Goal: Information Seeking & Learning: Learn about a topic

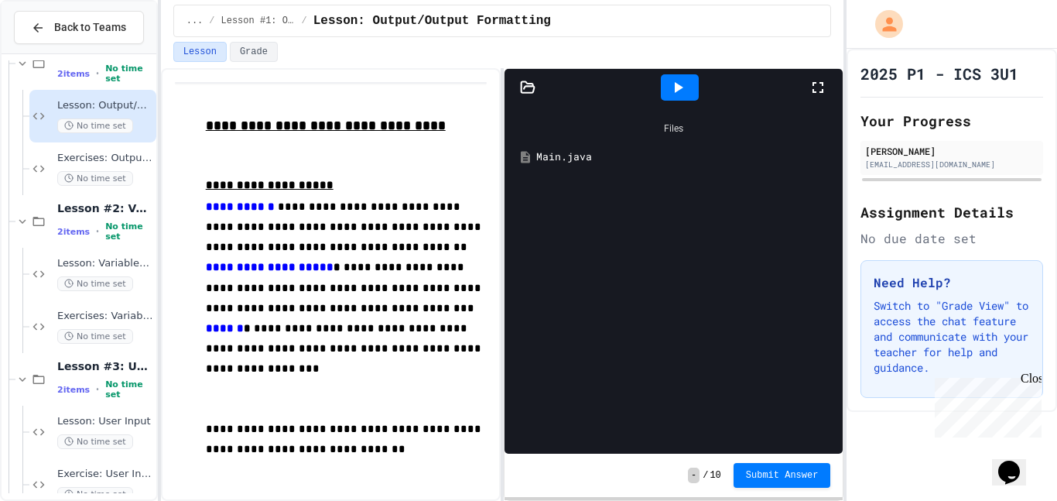
scroll to position [112, 0]
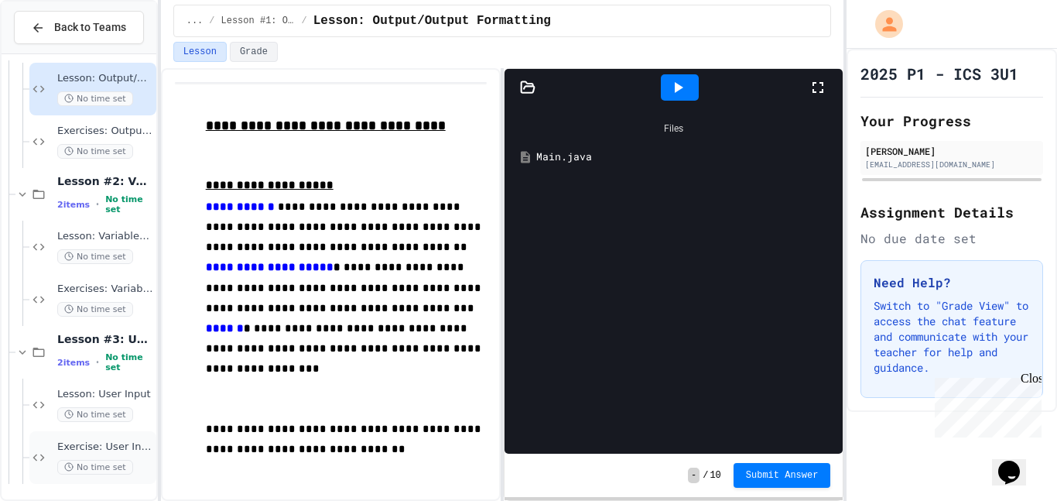
click at [102, 440] on span "Exercise: User Input" at bounding box center [105, 446] width 96 height 13
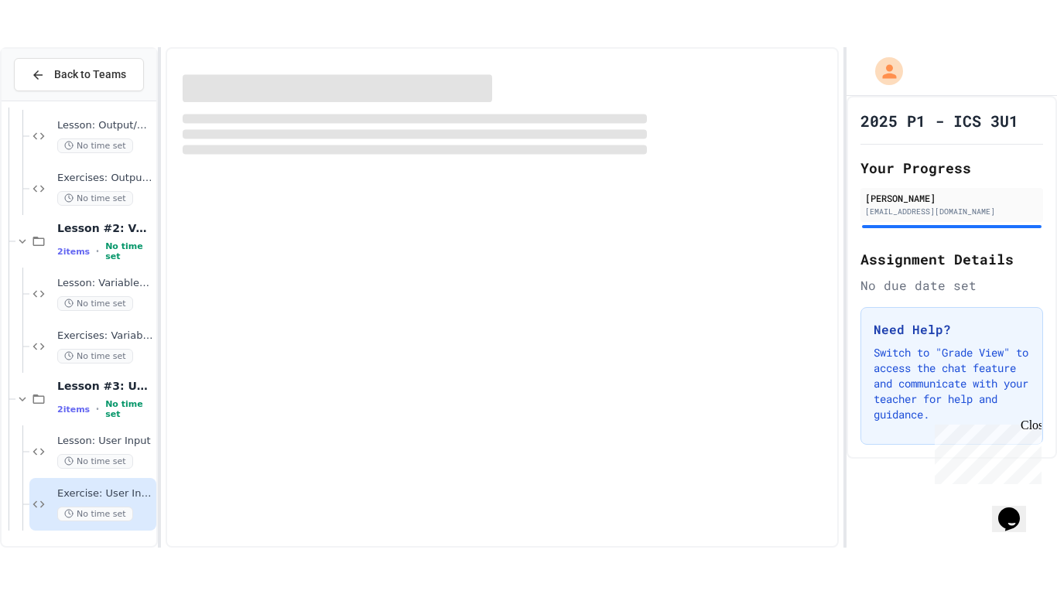
scroll to position [94, 0]
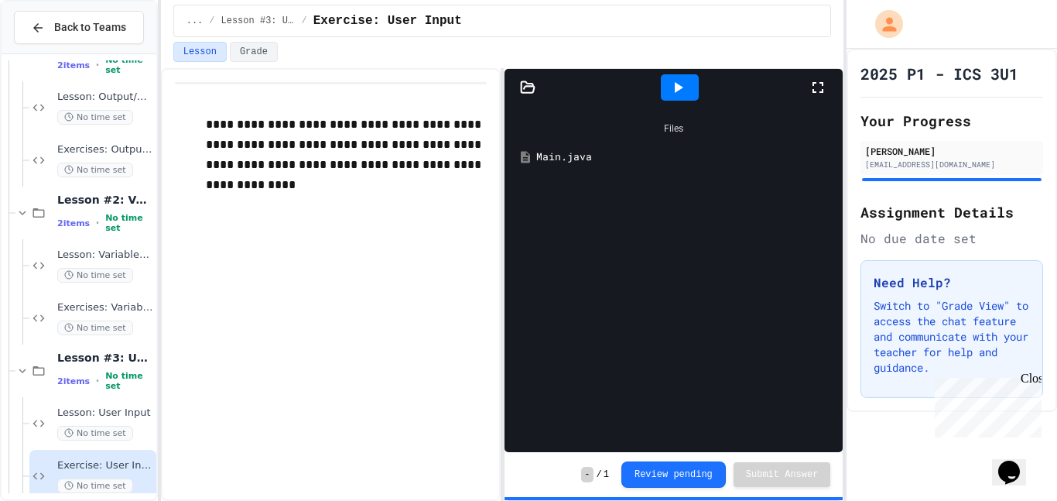
click at [607, 166] on div "Main.java" at bounding box center [673, 157] width 323 height 28
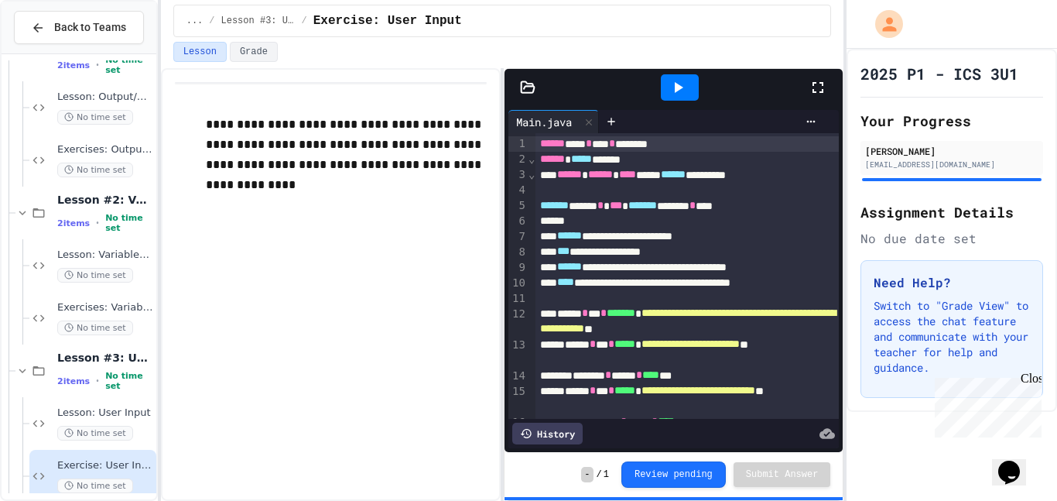
click at [680, 107] on div at bounding box center [679, 88] width 53 height 42
click at [683, 90] on icon at bounding box center [677, 87] width 19 height 19
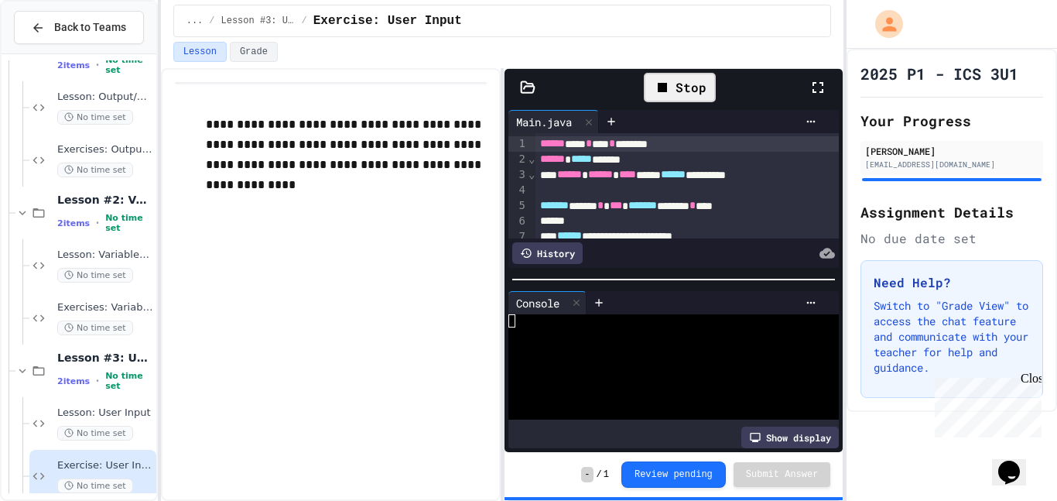
click at [822, 97] on div at bounding box center [825, 87] width 34 height 45
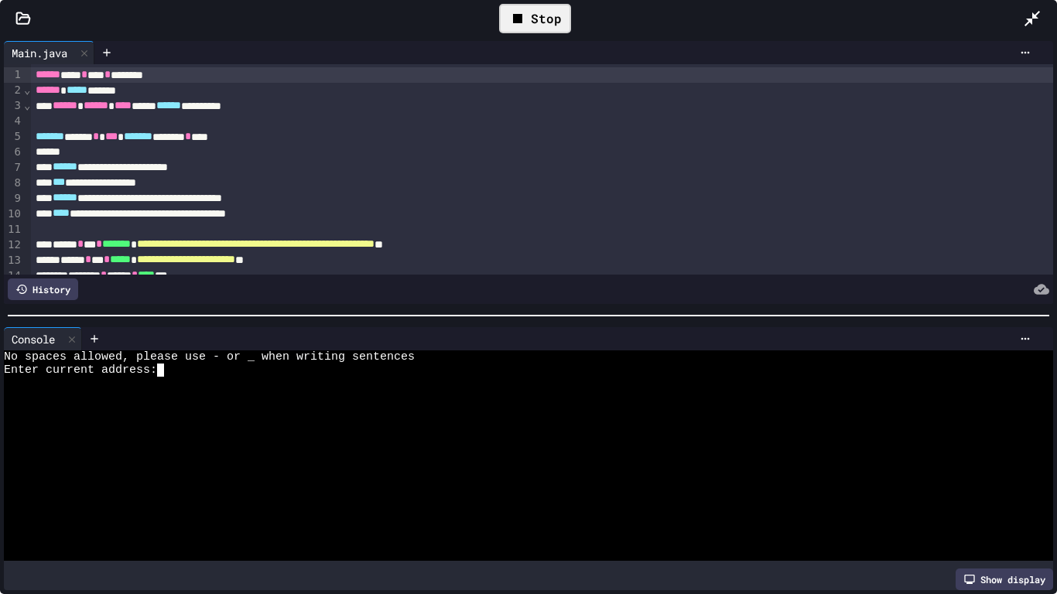
click at [247, 370] on div "Enter current address:" at bounding box center [522, 370] width 1037 height 13
click at [258, 377] on div at bounding box center [522, 383] width 1037 height 13
type textarea "**"
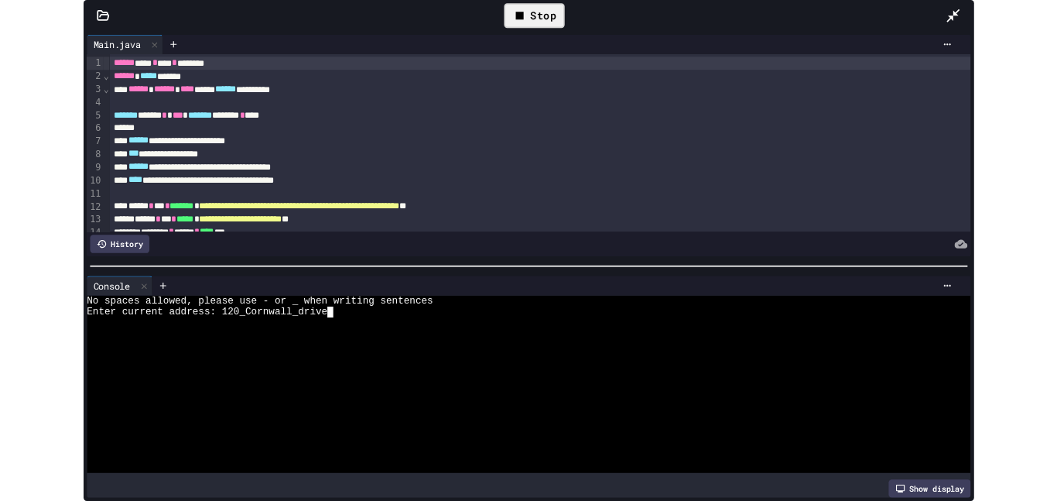
scroll to position [0, 0]
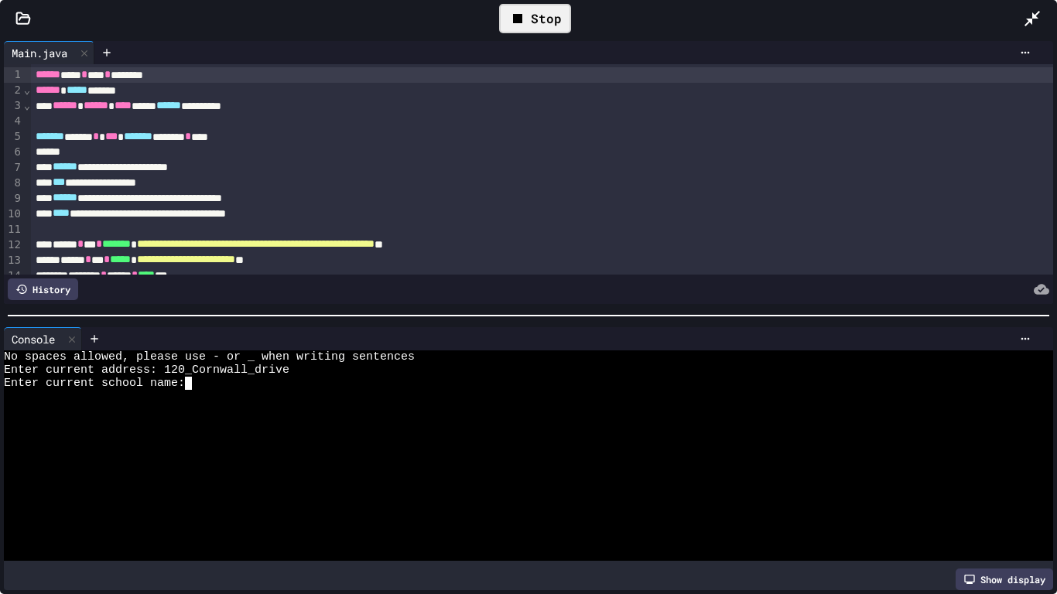
type textarea "*"
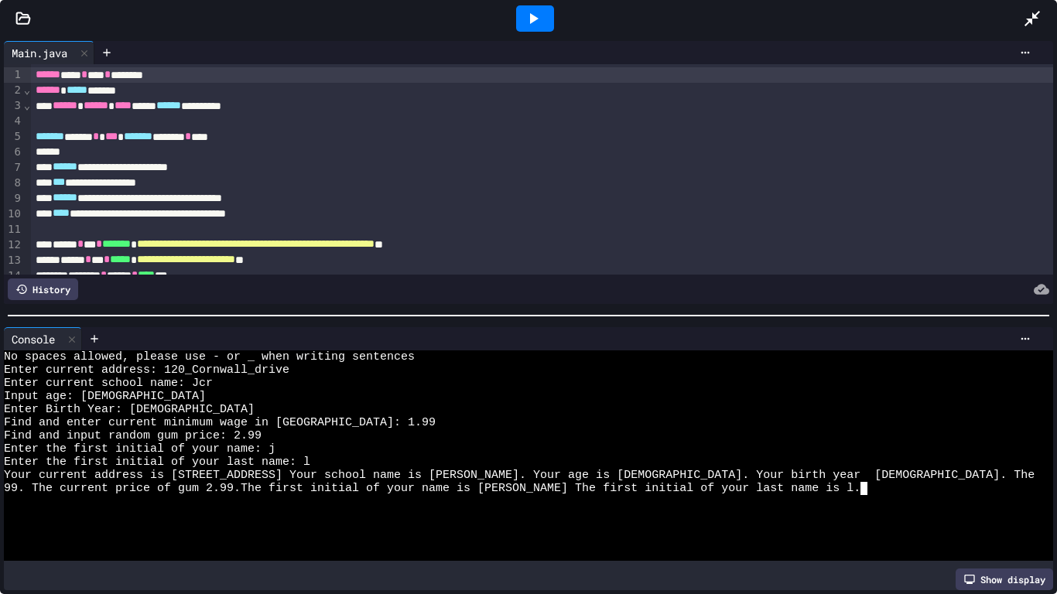
click at [1046, 8] on div at bounding box center [1040, 19] width 34 height 42
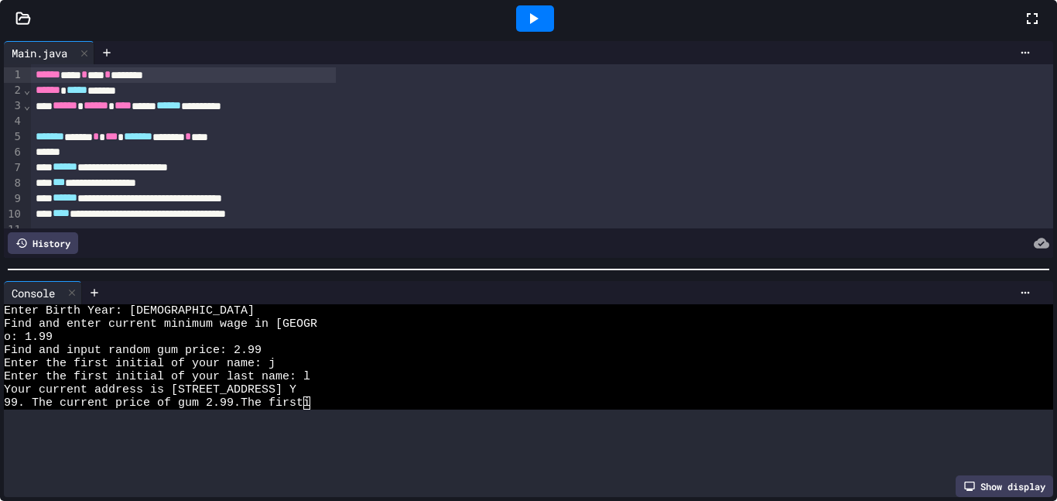
scroll to position [66, 0]
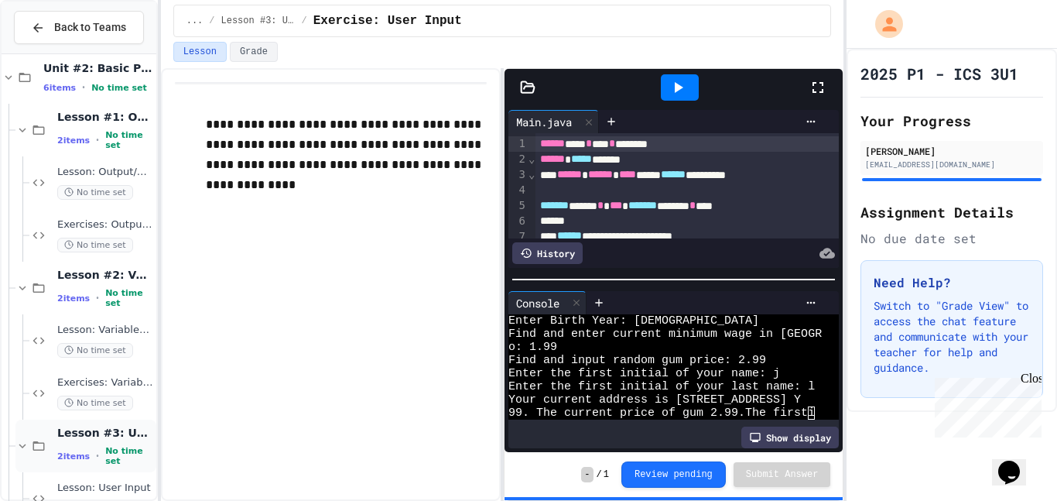
click at [30, 449] on icon at bounding box center [38, 446] width 19 height 14
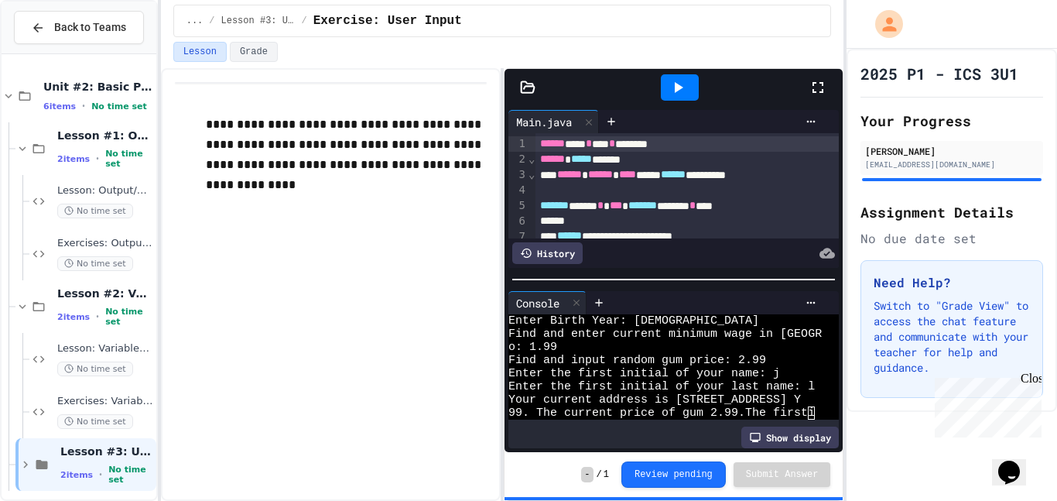
click at [30, 449] on div "Lesson #3: User Input 2 items • No time set" at bounding box center [85, 464] width 141 height 53
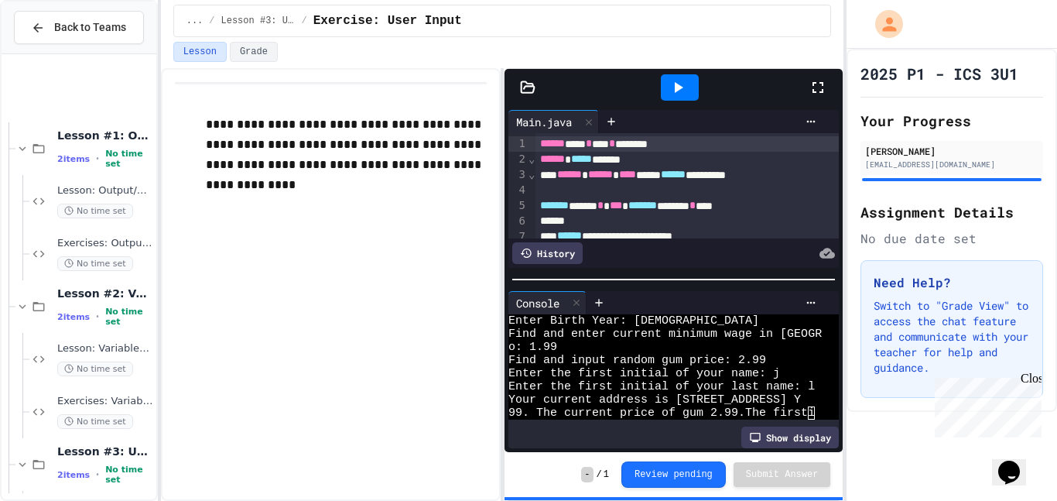
scroll to position [112, 0]
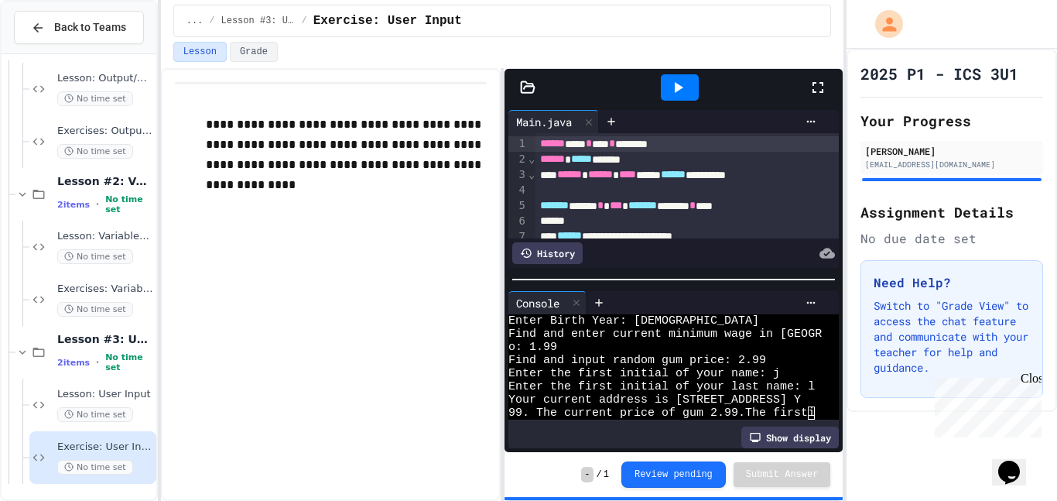
click at [91, 462] on span "No time set" at bounding box center [95, 467] width 76 height 15
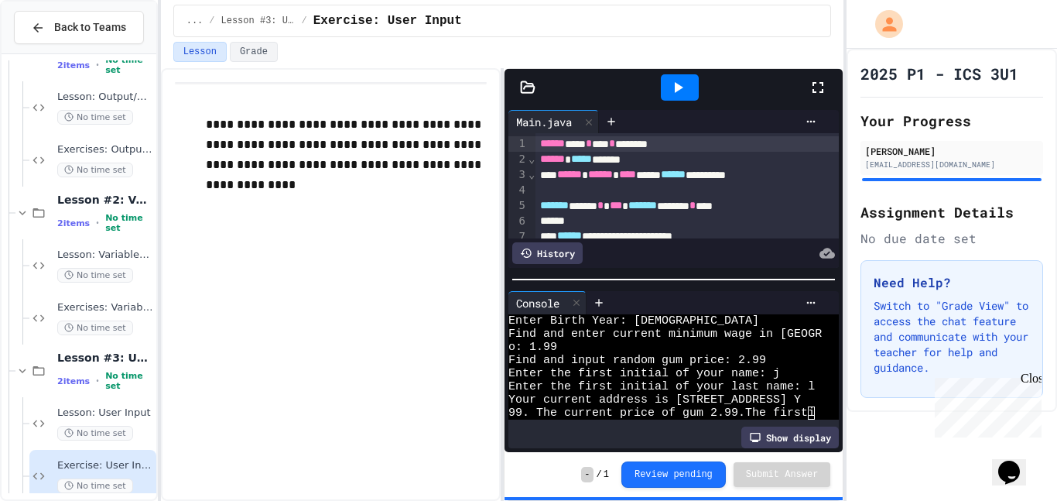
click at [95, 465] on span "Exercise: User Input" at bounding box center [105, 465] width 96 height 13
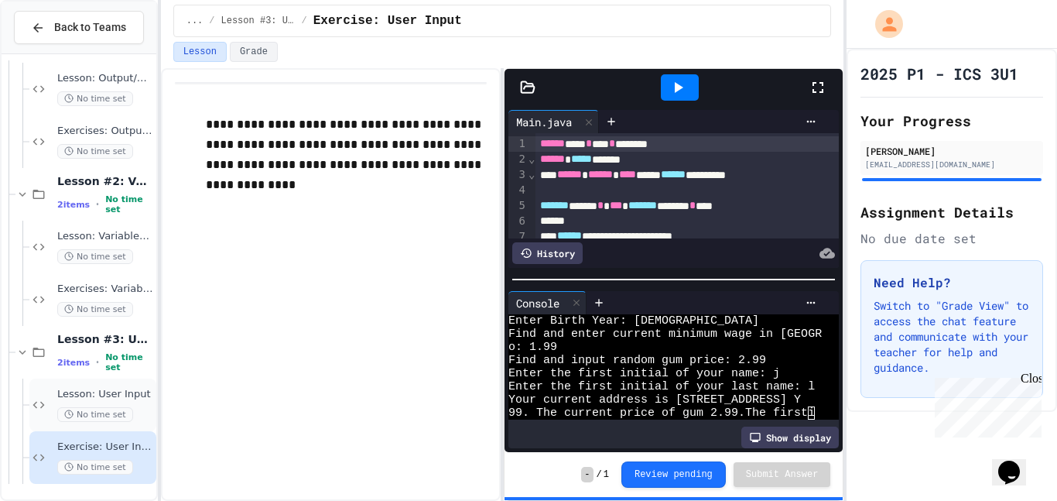
click at [123, 390] on span "Lesson: User Input" at bounding box center [105, 394] width 96 height 13
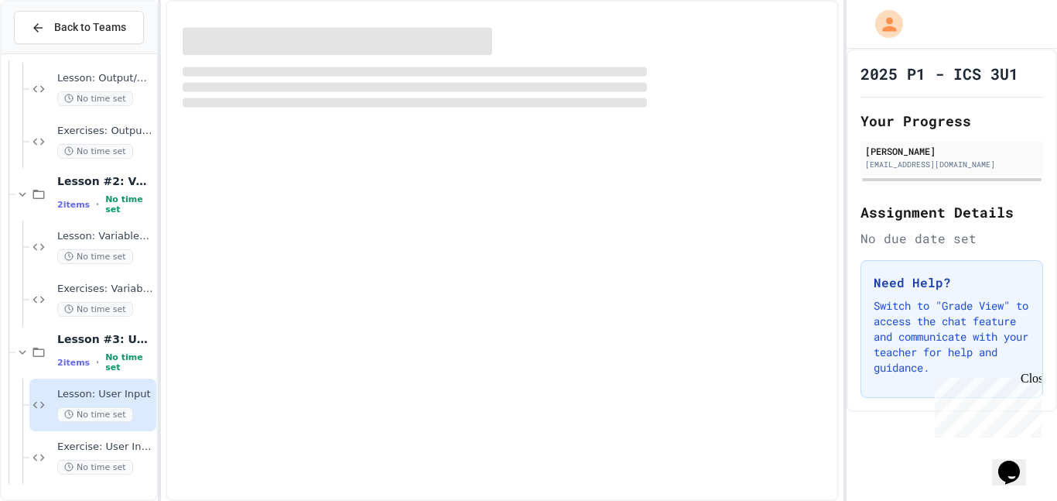
scroll to position [94, 0]
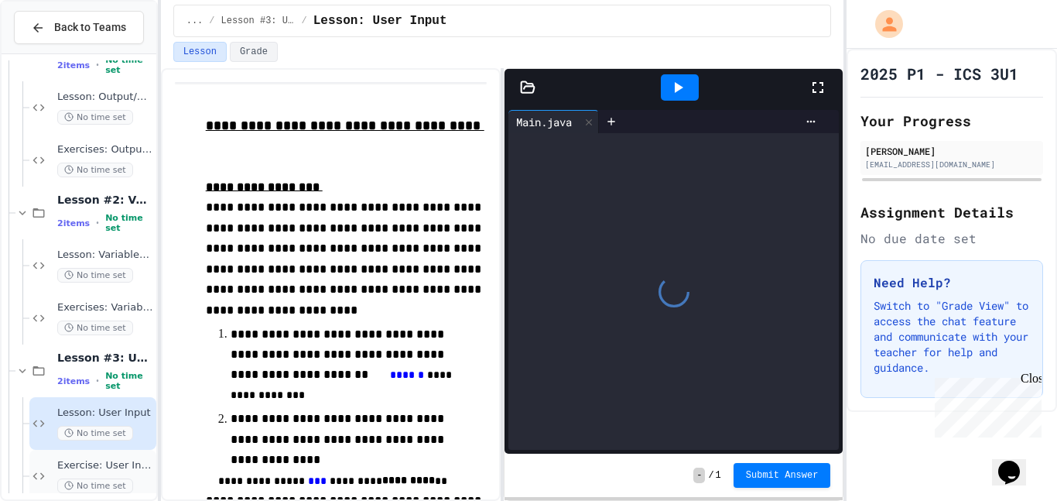
click at [119, 468] on span "Exercise: User Input" at bounding box center [105, 465] width 96 height 13
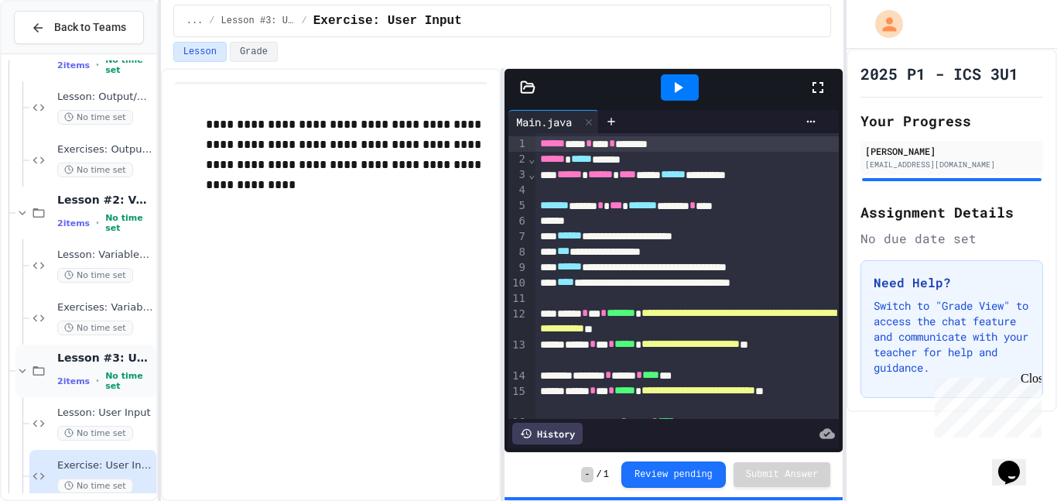
scroll to position [112, 0]
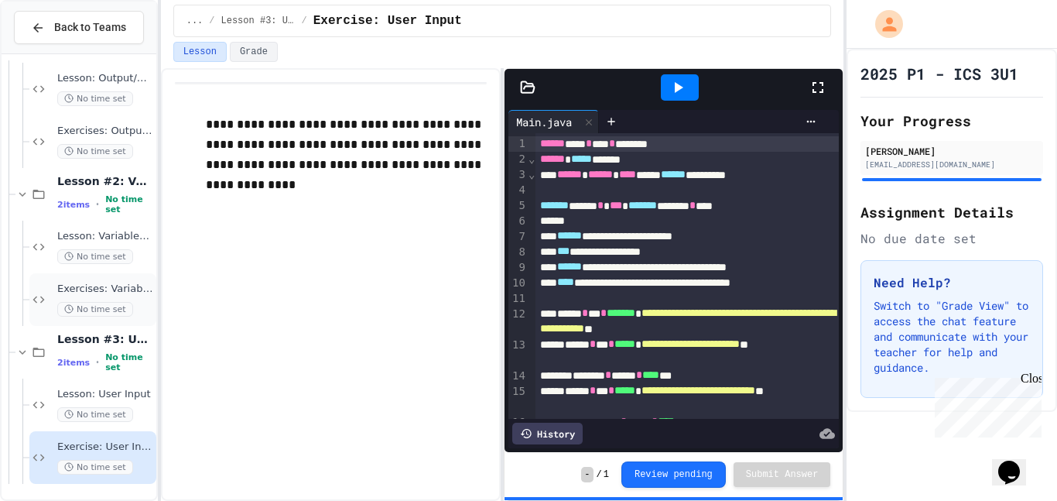
click at [111, 288] on span "Exercises: Variables & Data Types" at bounding box center [105, 288] width 96 height 13
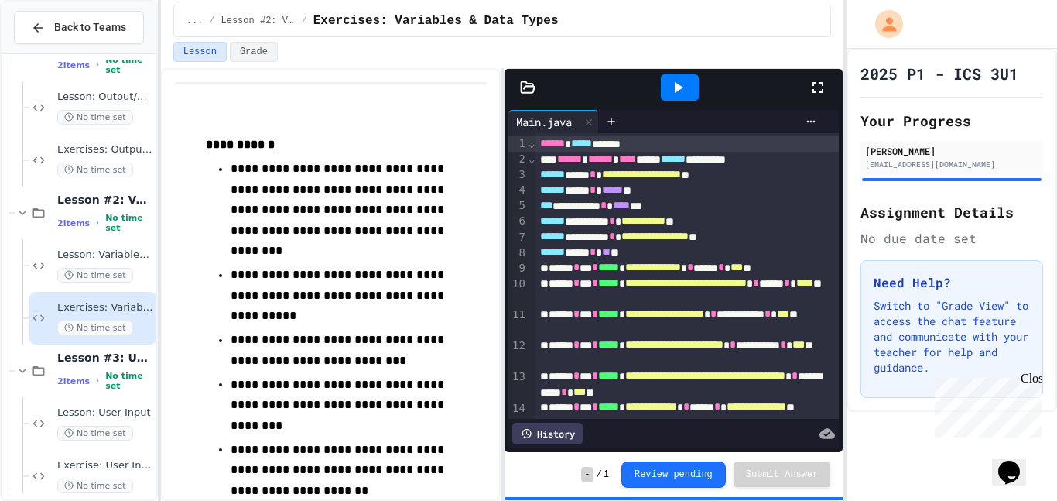
scroll to position [80, 0]
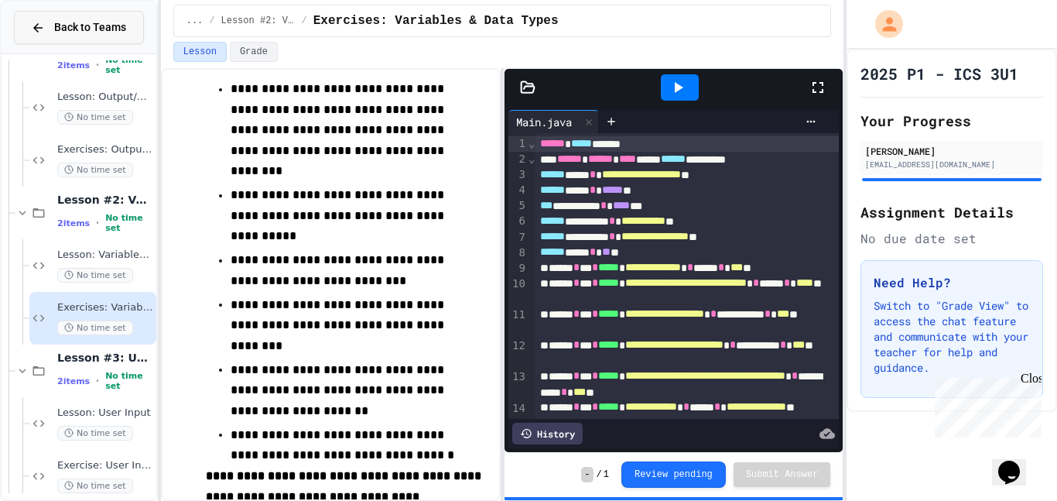
click at [63, 29] on span "Back to Teams" at bounding box center [90, 27] width 72 height 16
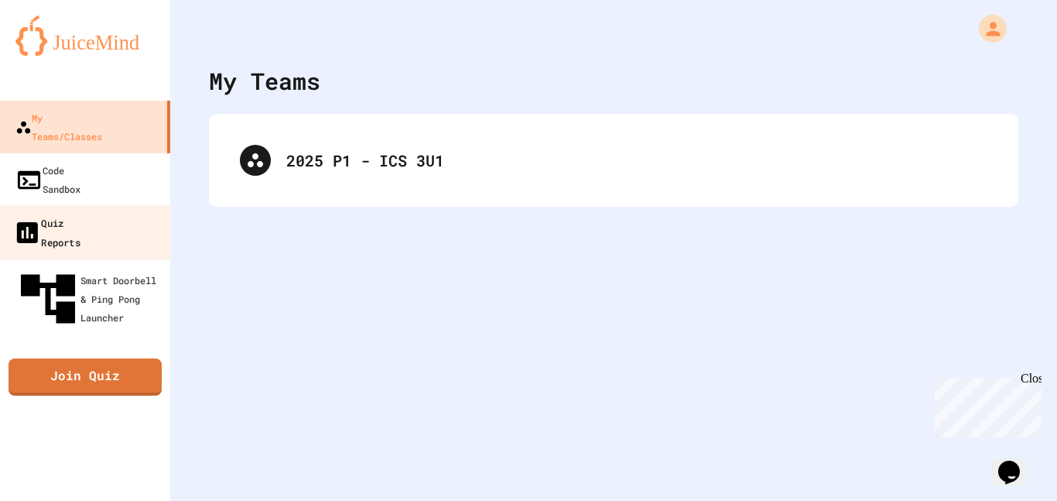
click at [122, 205] on link "Quiz Reports" at bounding box center [86, 232] width 176 height 54
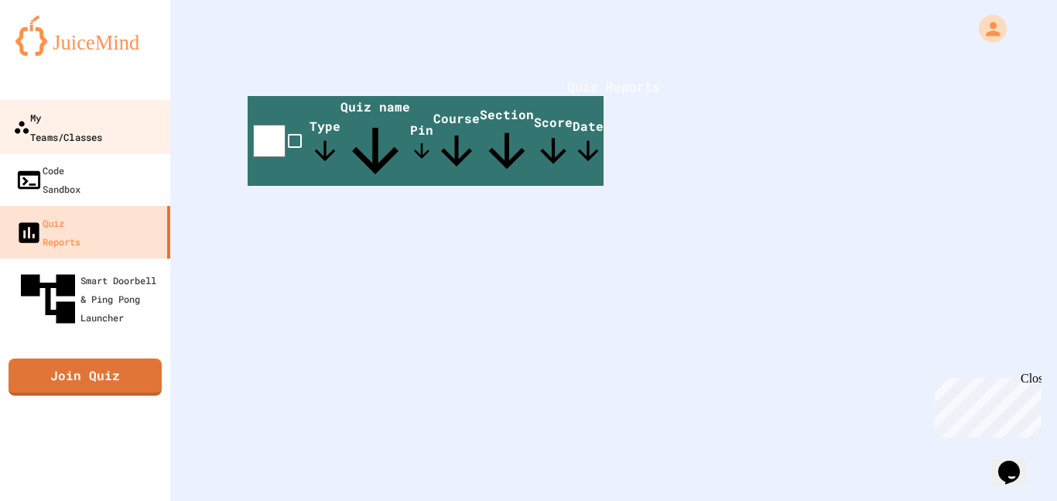
click at [102, 117] on div "My Teams/Classes" at bounding box center [57, 127] width 89 height 38
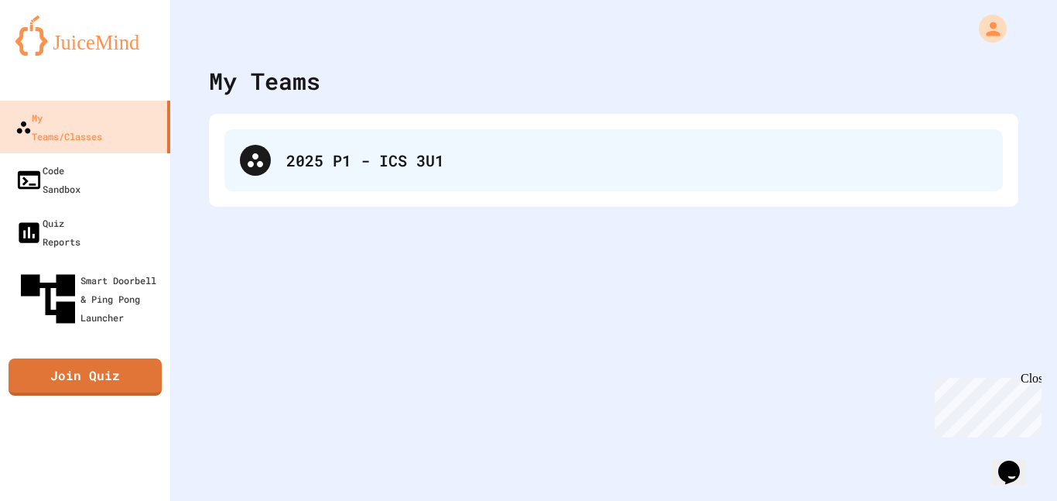
click at [288, 139] on div "2025 P1 - ICS 3U1" at bounding box center [613, 160] width 778 height 62
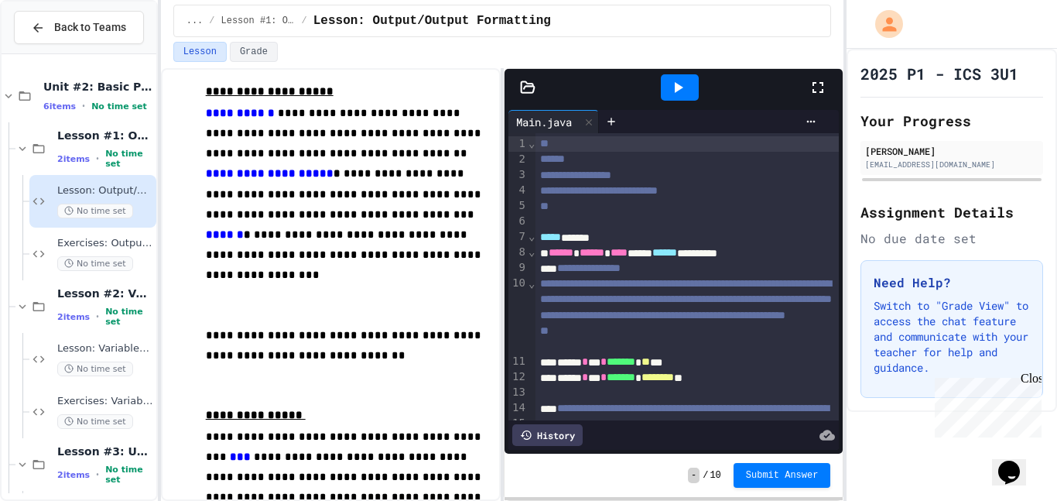
scroll to position [112, 0]
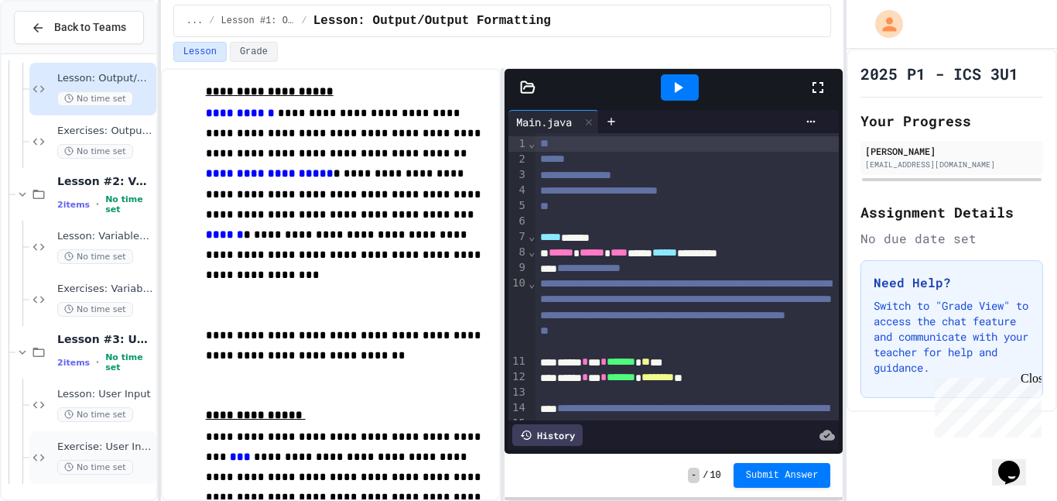
click at [135, 449] on span "Exercise: User Input" at bounding box center [105, 446] width 96 height 13
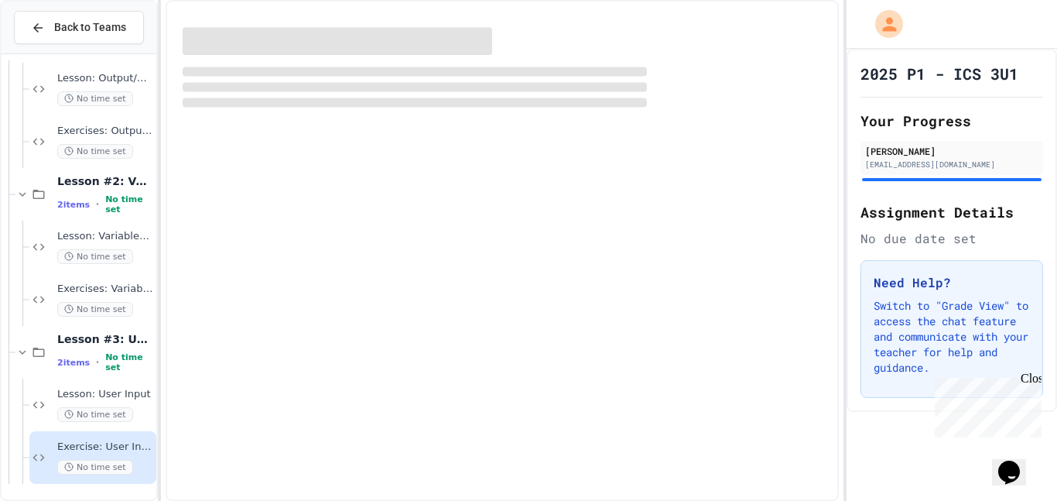
scroll to position [94, 0]
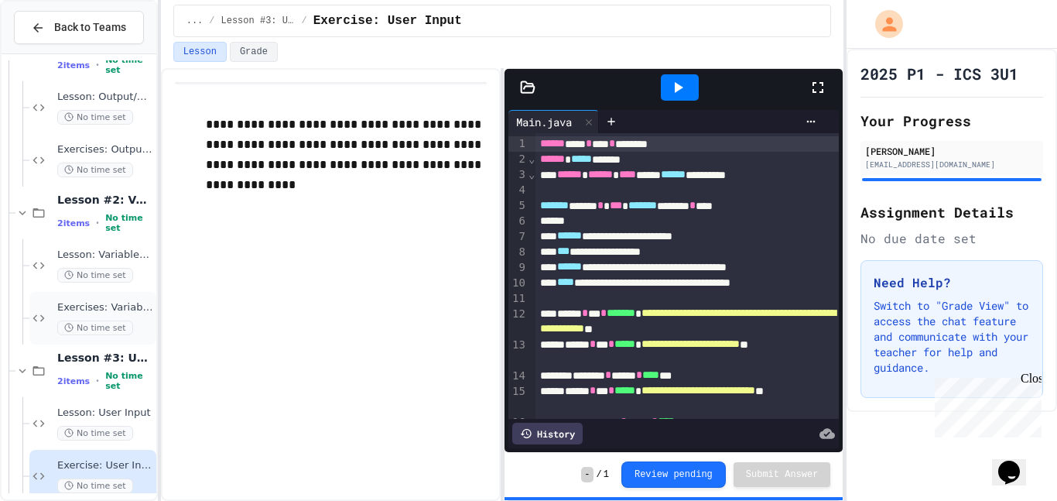
click at [118, 328] on span "No time set" at bounding box center [95, 327] width 76 height 15
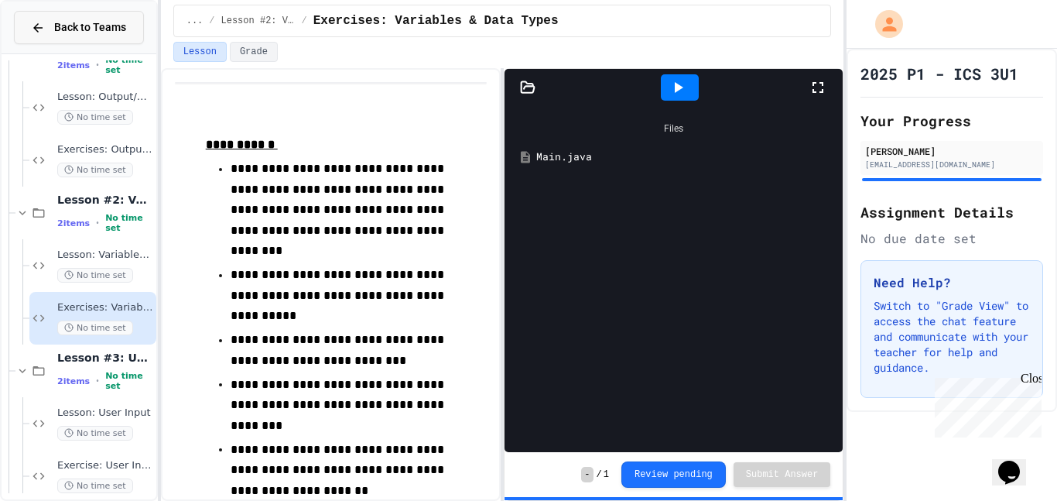
click at [49, 23] on div "Back to Teams" at bounding box center [78, 27] width 95 height 16
